Goal: Information Seeking & Learning: Learn about a topic

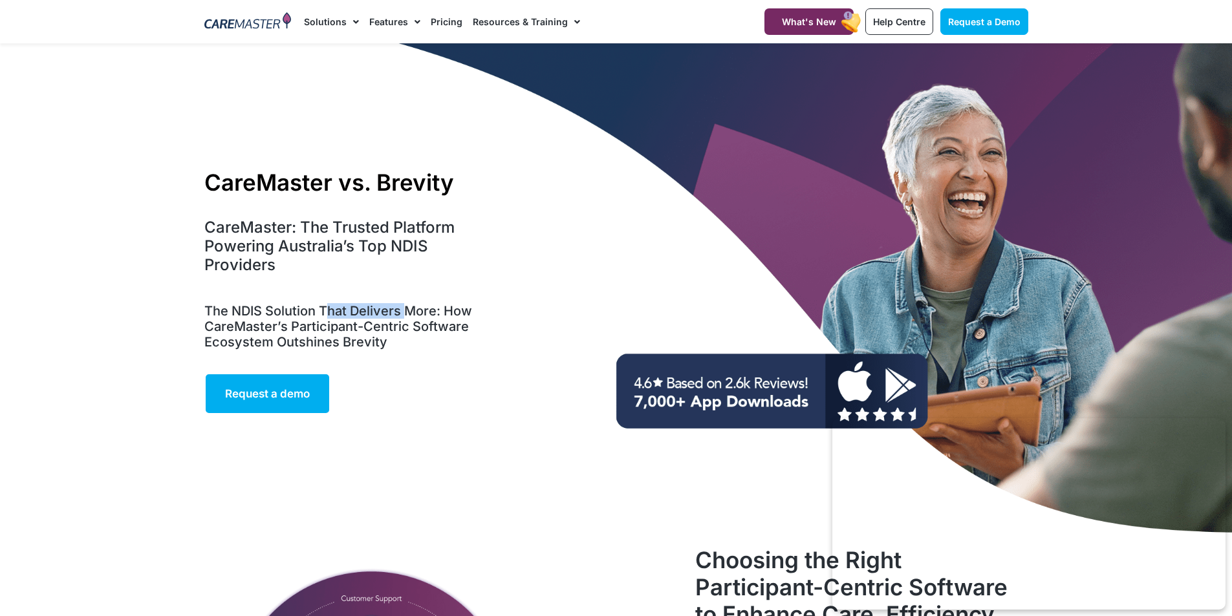
drag, startPoint x: 331, startPoint y: 316, endPoint x: 404, endPoint y: 316, distance: 73.1
click at [404, 316] on h5 "The NDIS Solution That Delivers More: How CareMaster’s Participant-Centric Soft…" at bounding box center [344, 326] width 280 height 47
copy h5 "hat Delivers"
drag, startPoint x: 256, startPoint y: 330, endPoint x: 461, endPoint y: 327, distance: 205.0
click at [461, 327] on h5 "The NDIS Solution That Delivers More: How CareMaster’s Participant-Centric Soft…" at bounding box center [344, 326] width 280 height 47
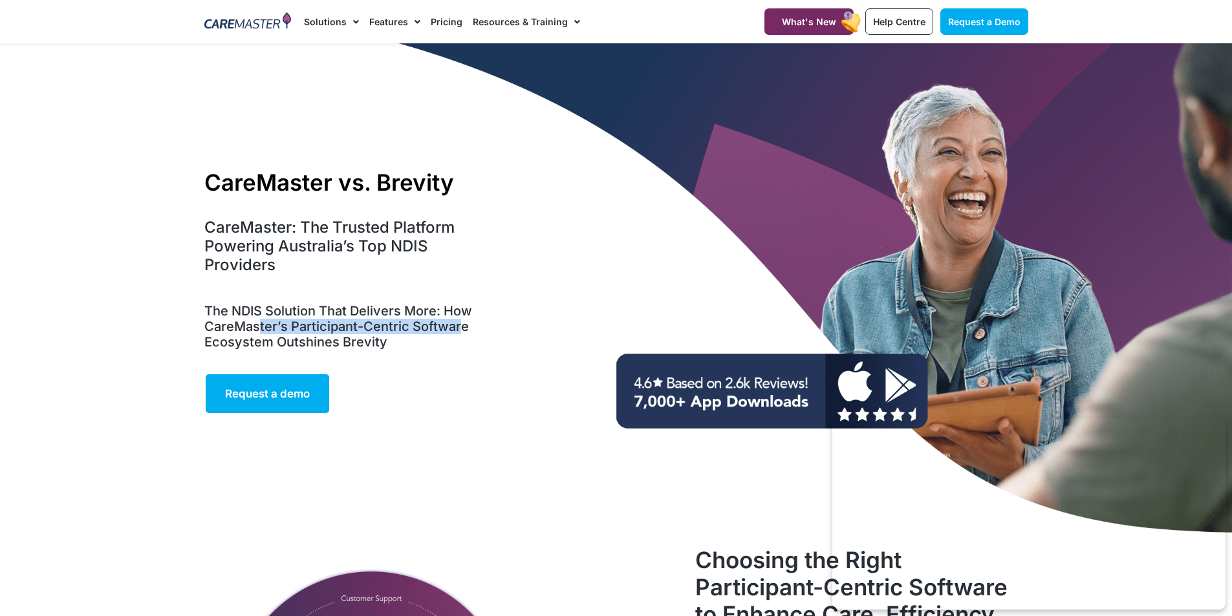
copy h5 "ter’s Participant-Centric Softwar"
drag, startPoint x: 209, startPoint y: 344, endPoint x: 397, endPoint y: 340, distance: 188.2
click at [397, 340] on h5 "The NDIS Solution That Delivers More: How CareMaster’s Participant-Centric Soft…" at bounding box center [344, 326] width 280 height 47
copy h5 "cosystem Outshines Brevity"
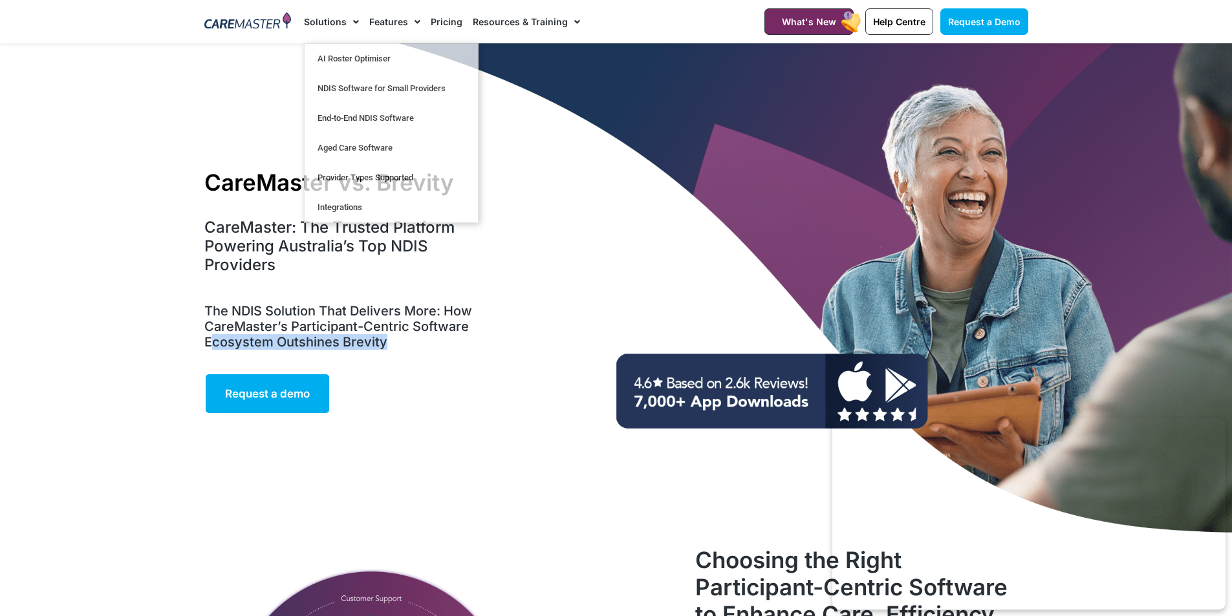
click at [436, 17] on link "Pricing" at bounding box center [447, 21] width 32 height 43
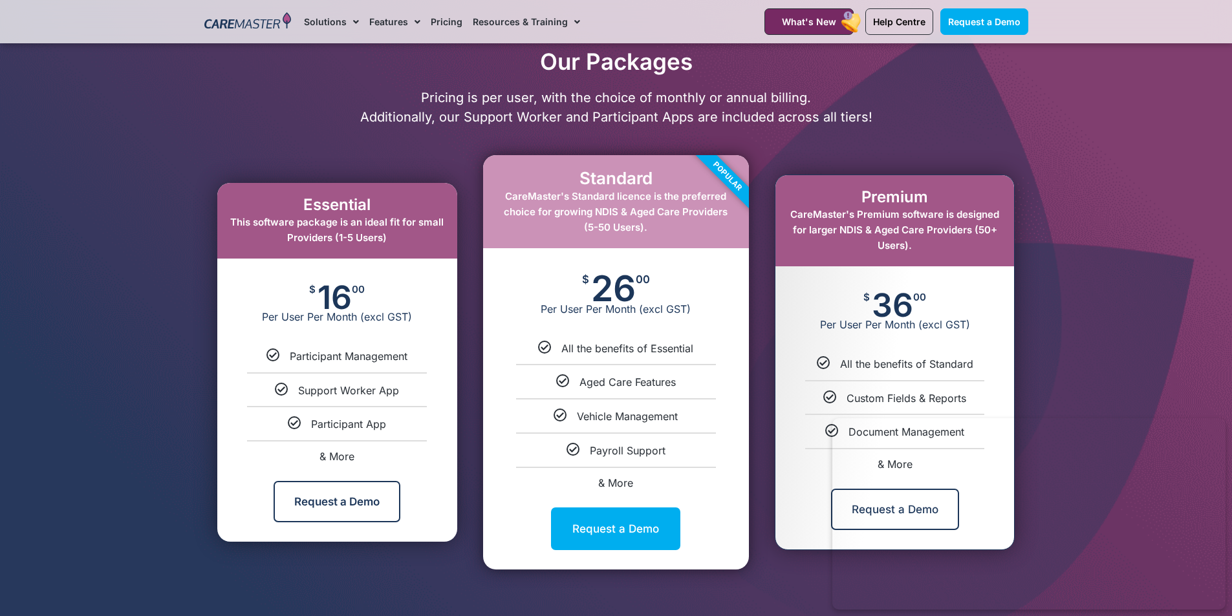
scroll to position [582, 0]
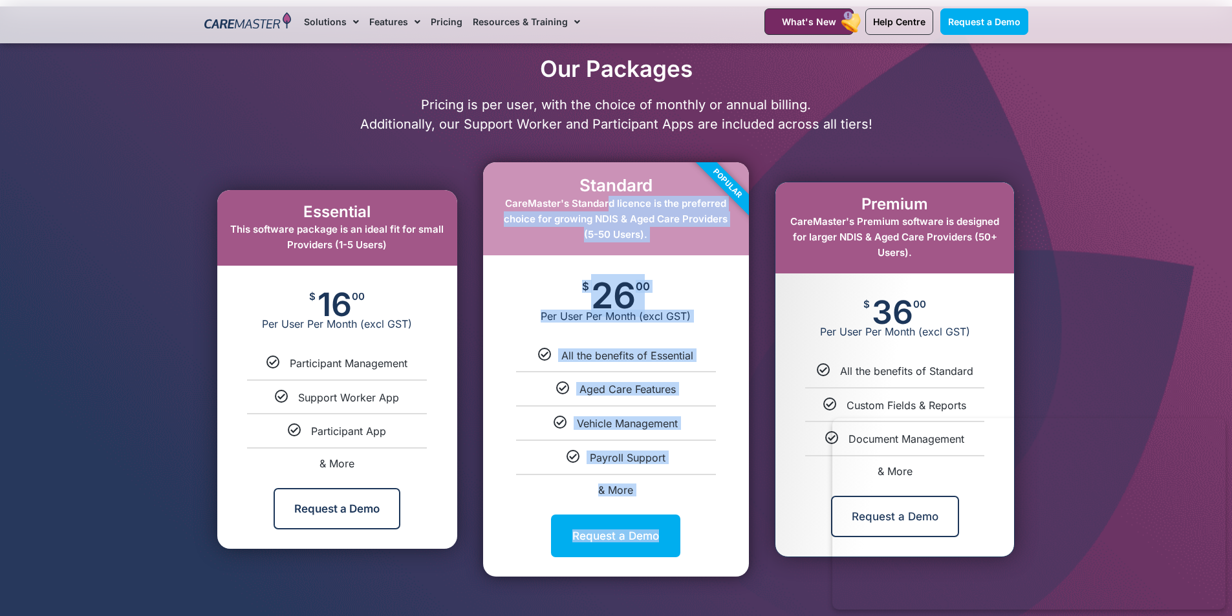
drag, startPoint x: 603, startPoint y: 204, endPoint x: 707, endPoint y: 205, distance: 104.1
click at [707, 205] on div "Standard CareMaster's Standard licence is the preferred choice for growing NDIS…" at bounding box center [616, 369] width 266 height 414
click at [547, 220] on span "CareMaster's Standard licence is the preferred choice for growing NDIS & Aged C…" at bounding box center [616, 218] width 224 height 43
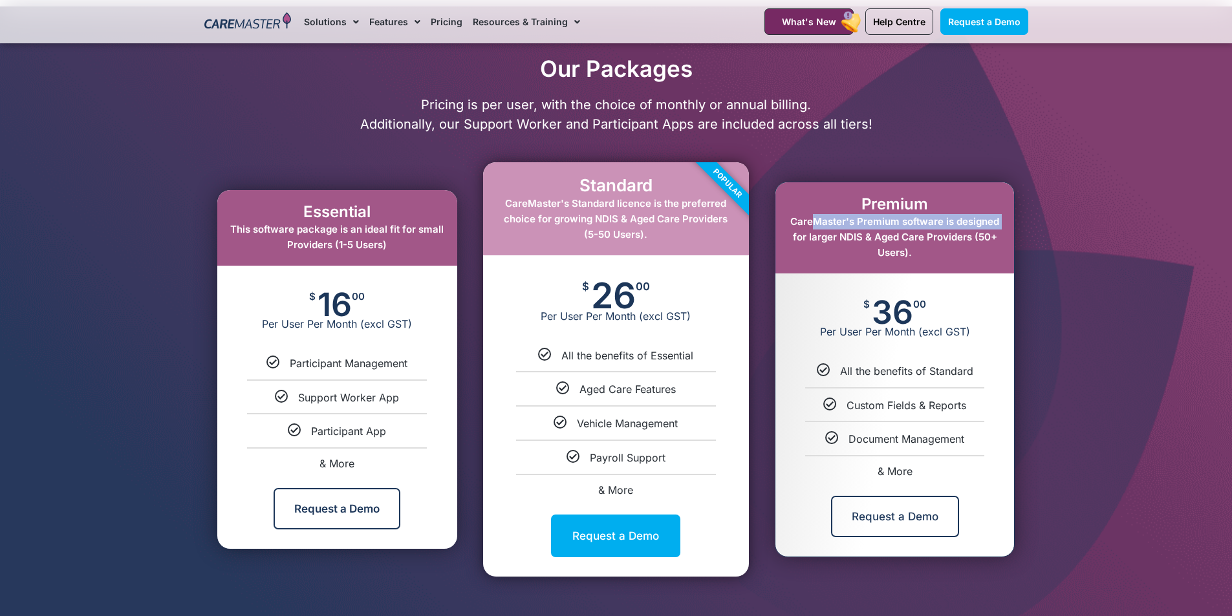
drag, startPoint x: 810, startPoint y: 220, endPoint x: 1002, endPoint y: 221, distance: 192.0
click at [1002, 221] on div "Premium CareMaster's Premium software is designed for larger NDIS & Aged Care P…" at bounding box center [894, 227] width 239 height 91
click at [987, 323] on div "$ 36 00 Per User Per Month (excl GST)" at bounding box center [894, 319] width 239 height 91
drag, startPoint x: 819, startPoint y: 213, endPoint x: 986, endPoint y: 219, distance: 167.6
click at [986, 219] on div "Premium CareMaster's Premium software is designed for larger NDIS & Aged Care P…" at bounding box center [894, 227] width 239 height 91
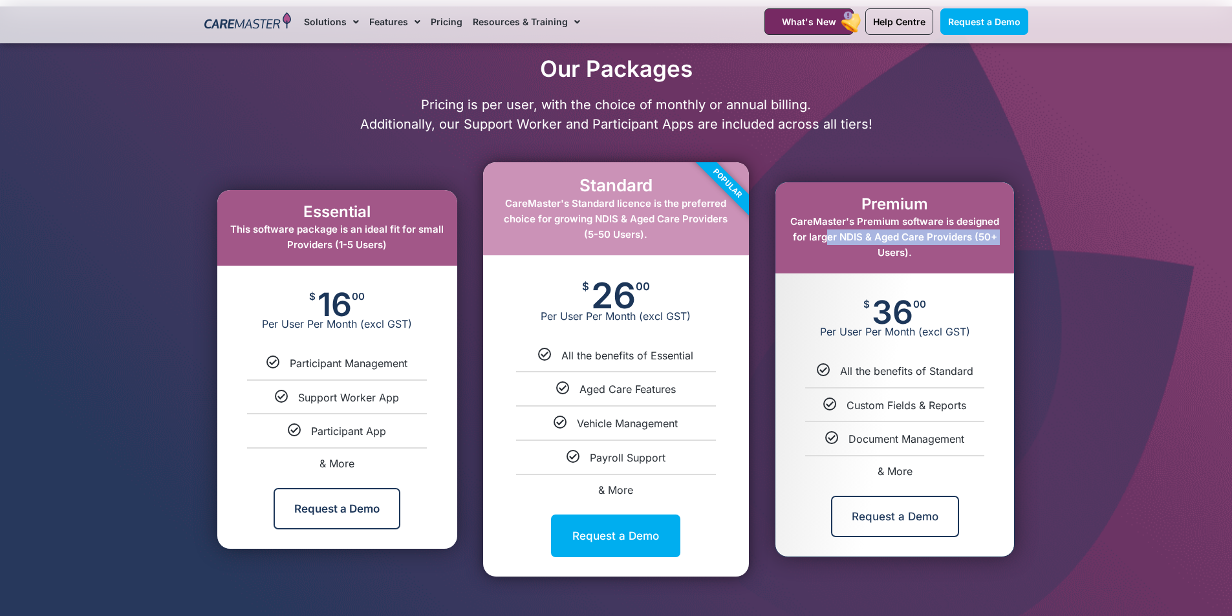
drag, startPoint x: 830, startPoint y: 238, endPoint x: 1000, endPoint y: 241, distance: 170.1
click at [1000, 241] on div "Premium CareMaster's Premium software is designed for larger NDIS & Aged Care P…" at bounding box center [894, 227] width 239 height 91
click at [895, 259] on span "CareMaster's Premium software is designed for larger NDIS & Aged Care Providers…" at bounding box center [894, 236] width 209 height 43
drag, startPoint x: 863, startPoint y: 322, endPoint x: 870, endPoint y: 322, distance: 7.8
click at [870, 322] on div "$ 36 00 Per User Per Month (excl GST)" at bounding box center [894, 319] width 239 height 91
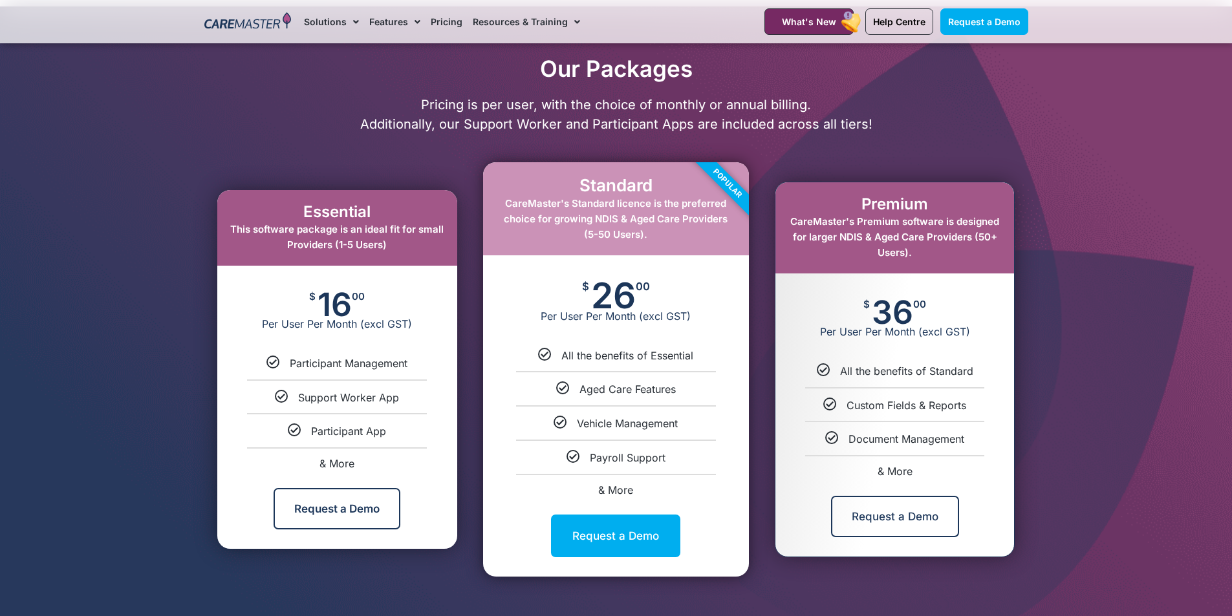
click at [910, 347] on div "$ 36 00 Per User Per Month (excl GST)" at bounding box center [894, 319] width 239 height 91
click at [1142, 210] on div at bounding box center [616, 318] width 1232 height 625
drag, startPoint x: 850, startPoint y: 299, endPoint x: 985, endPoint y: 343, distance: 142.7
click at [985, 343] on div "$ 36 00 Per User Per Month (excl GST)" at bounding box center [894, 319] width 239 height 91
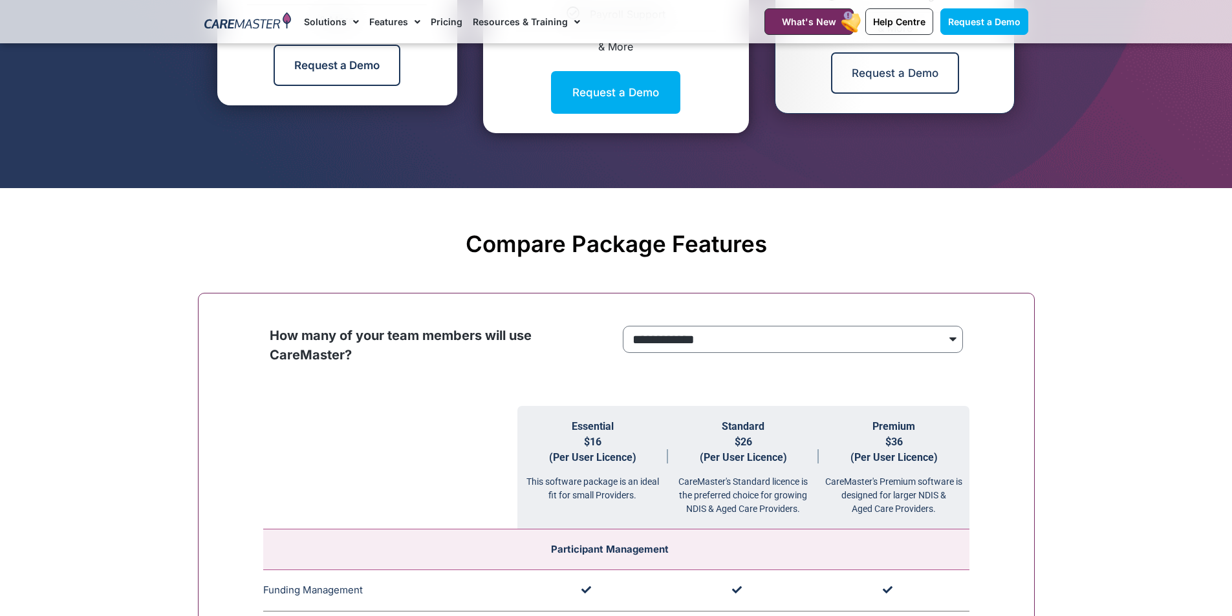
scroll to position [1035, 0]
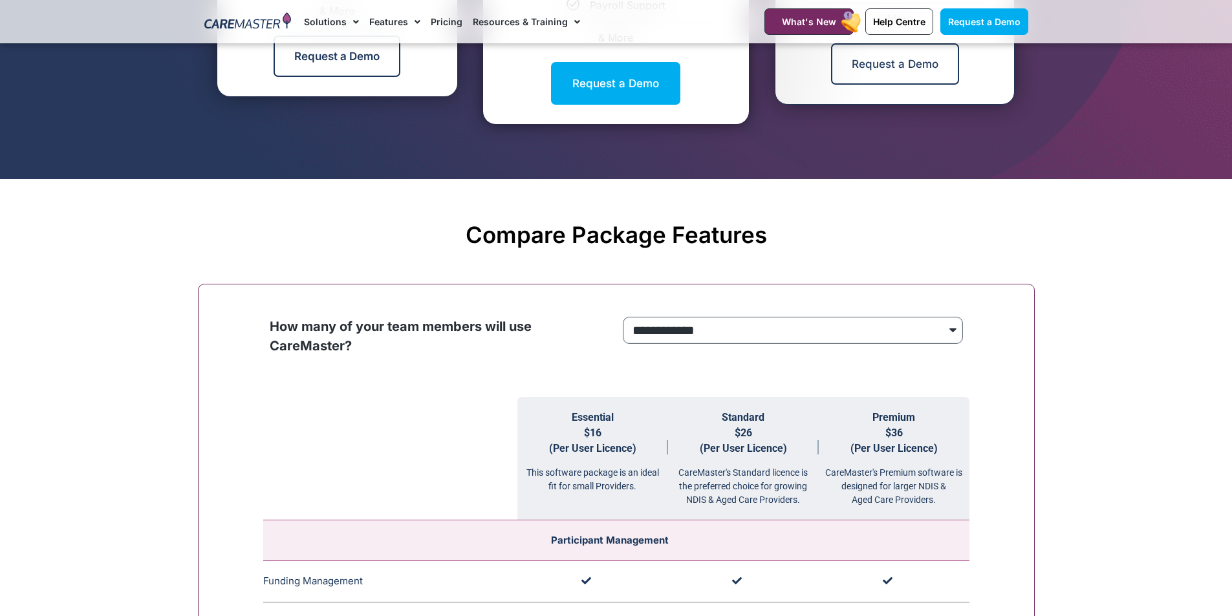
click at [879, 334] on select "**********" at bounding box center [793, 330] width 340 height 27
click at [623, 317] on select "**********" at bounding box center [793, 330] width 340 height 27
click at [704, 332] on select "**********" at bounding box center [793, 330] width 340 height 27
click at [623, 317] on select "**********" at bounding box center [793, 330] width 340 height 27
click at [883, 435] on th "Premium $36 (Per User Licence) CareMaster's Premium software is designed for la…" at bounding box center [894, 459] width 151 height 124
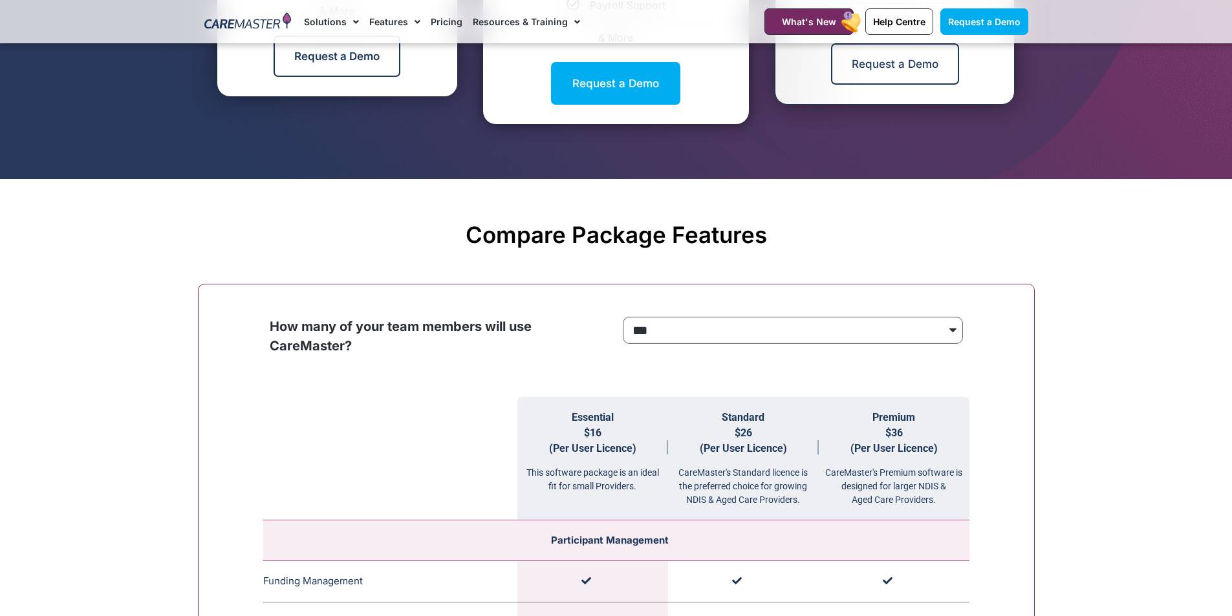
click at [932, 338] on select "**********" at bounding box center [793, 330] width 340 height 27
select select "***"
click at [623, 317] on select "**********" at bounding box center [793, 330] width 340 height 27
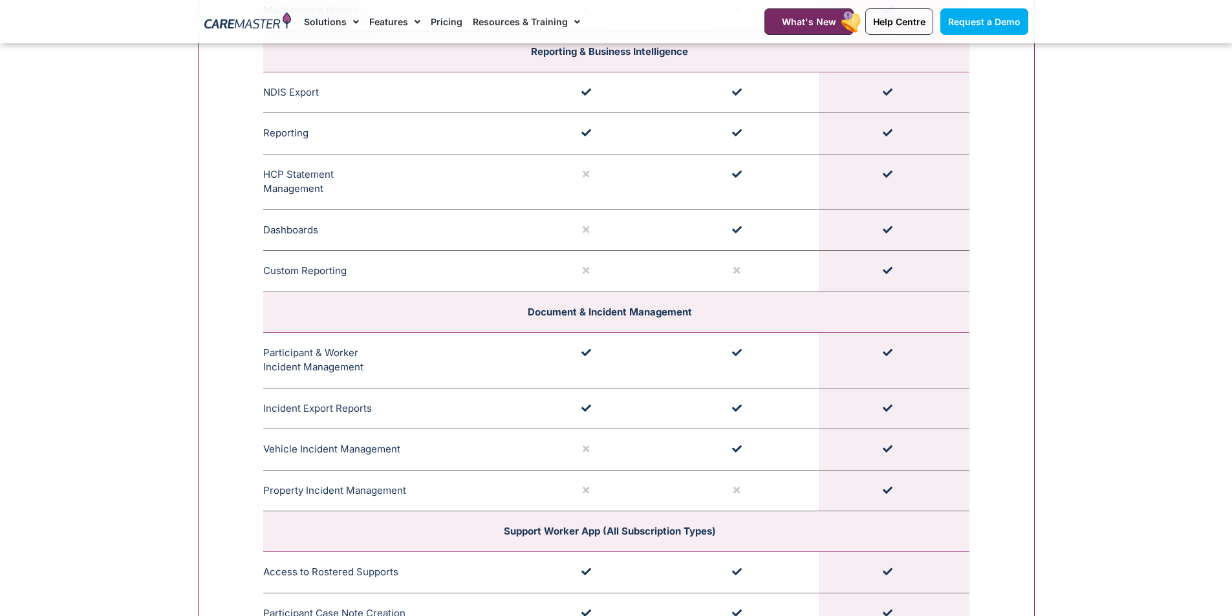
scroll to position [3039, 0]
